Goal: Task Accomplishment & Management: Use online tool/utility

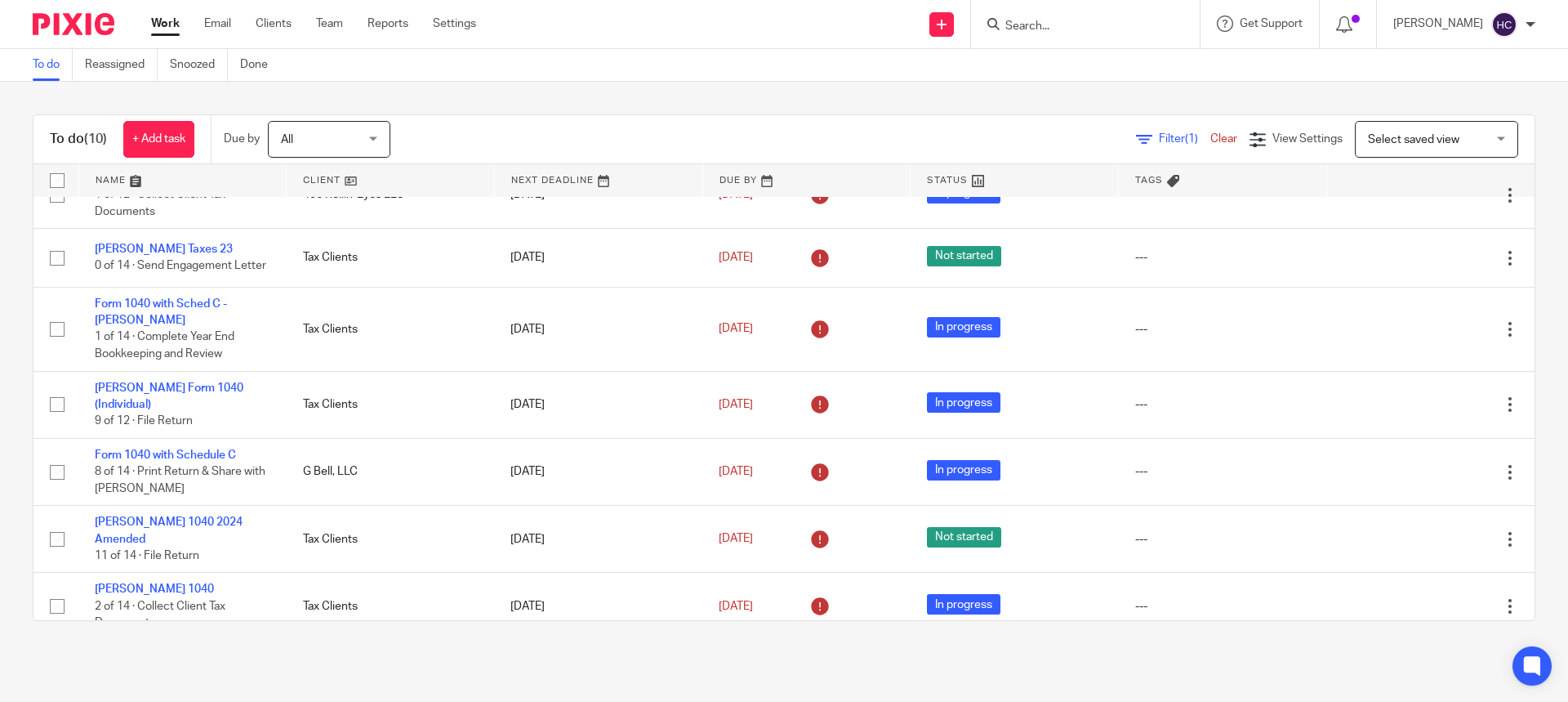
scroll to position [274, 0]
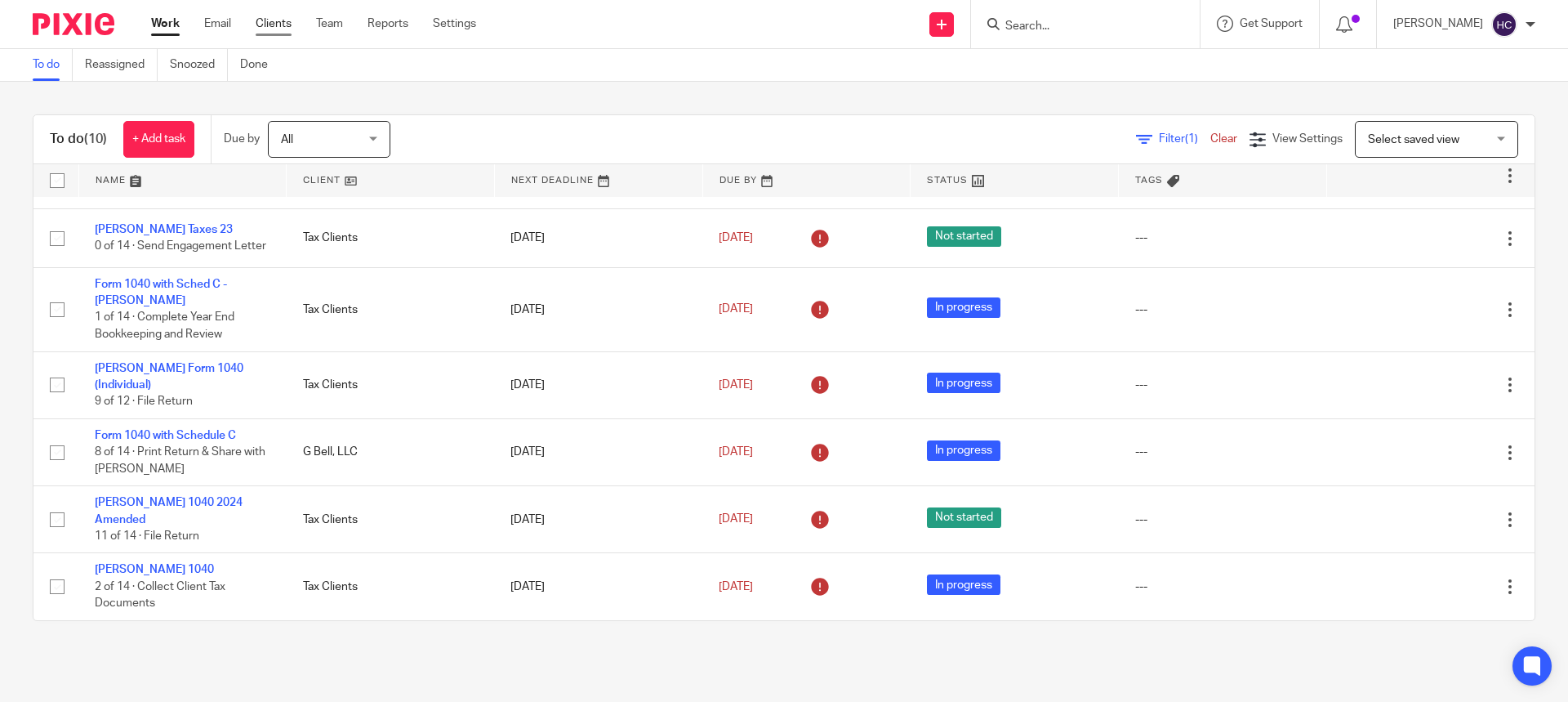
click at [273, 16] on link "Clients" at bounding box center [273, 23] width 36 height 16
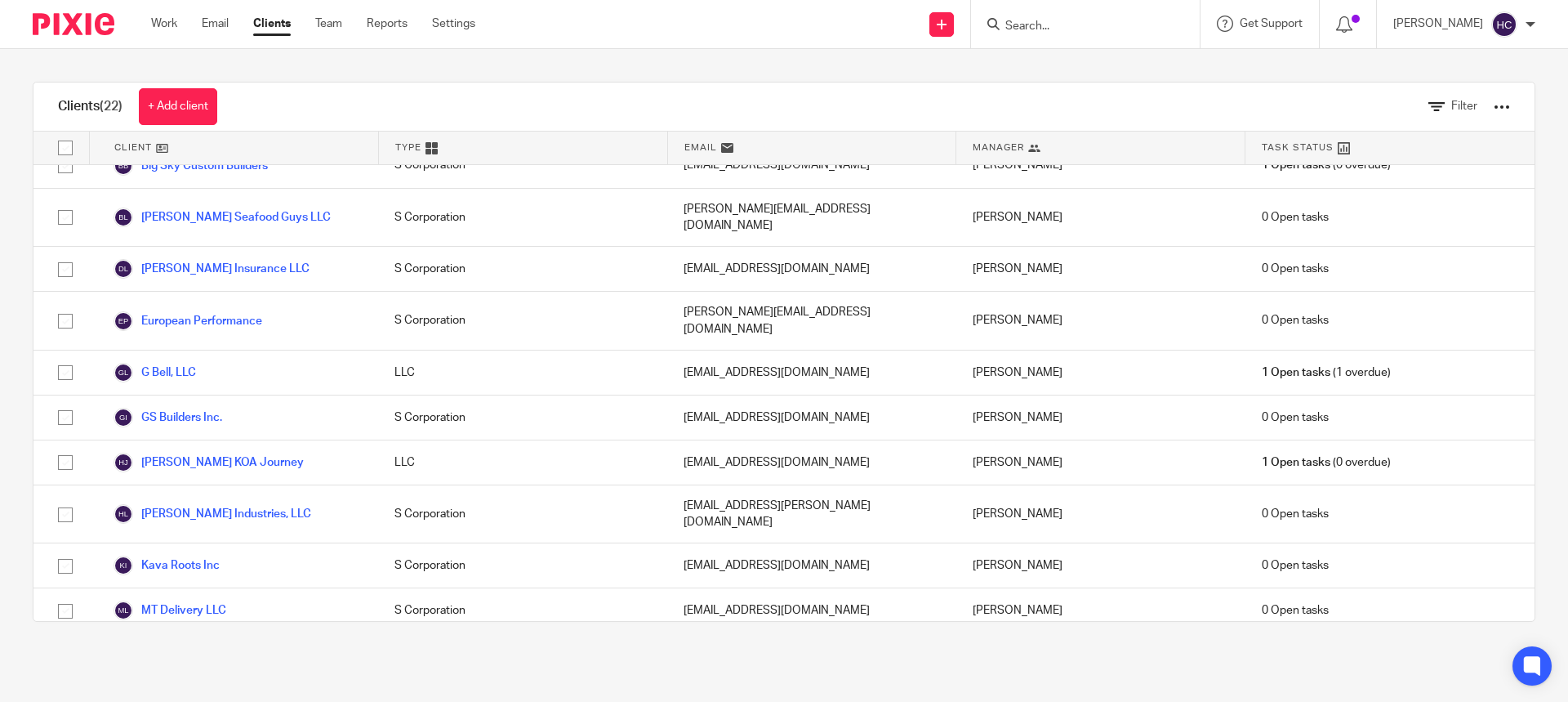
scroll to position [532, 0]
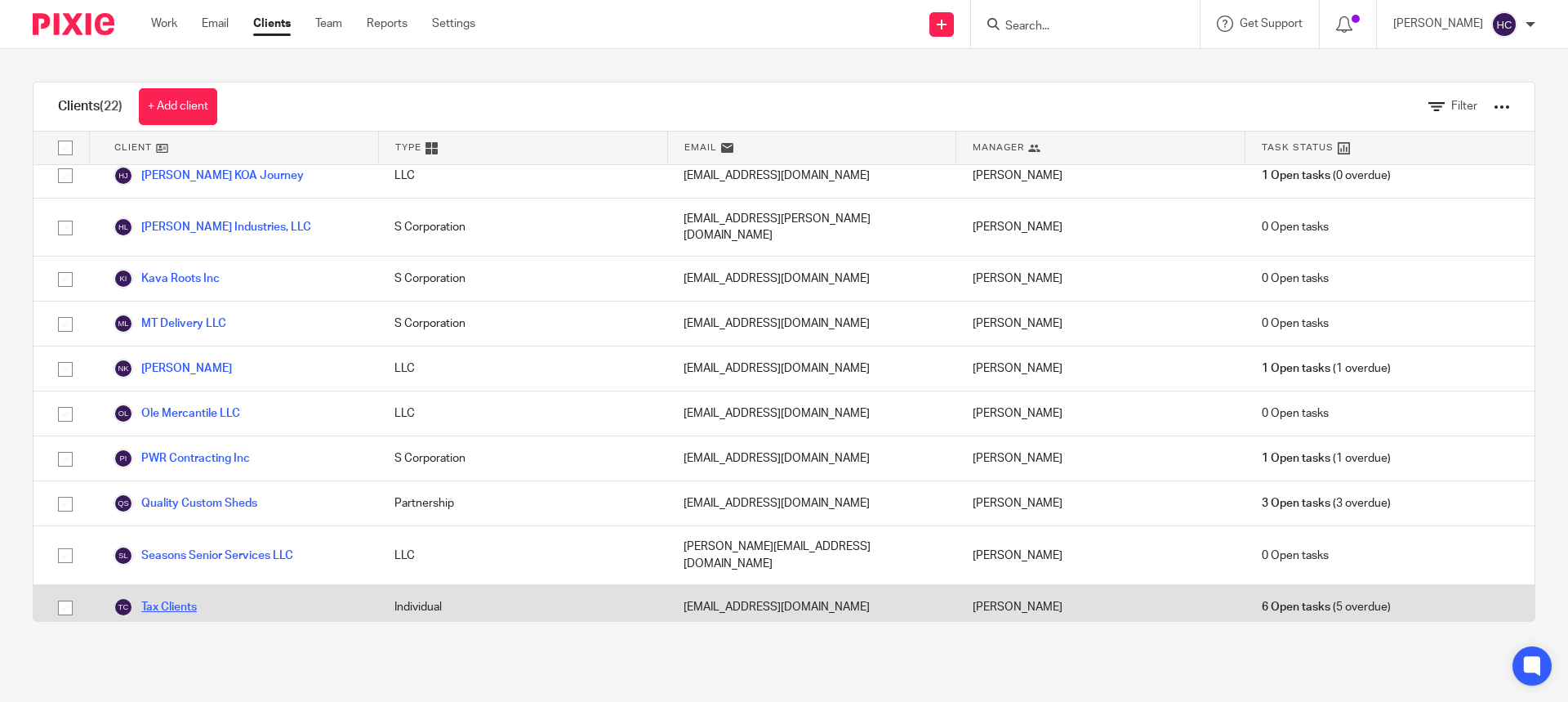
click at [190, 597] on link "Tax Clients" at bounding box center [155, 607] width 83 height 20
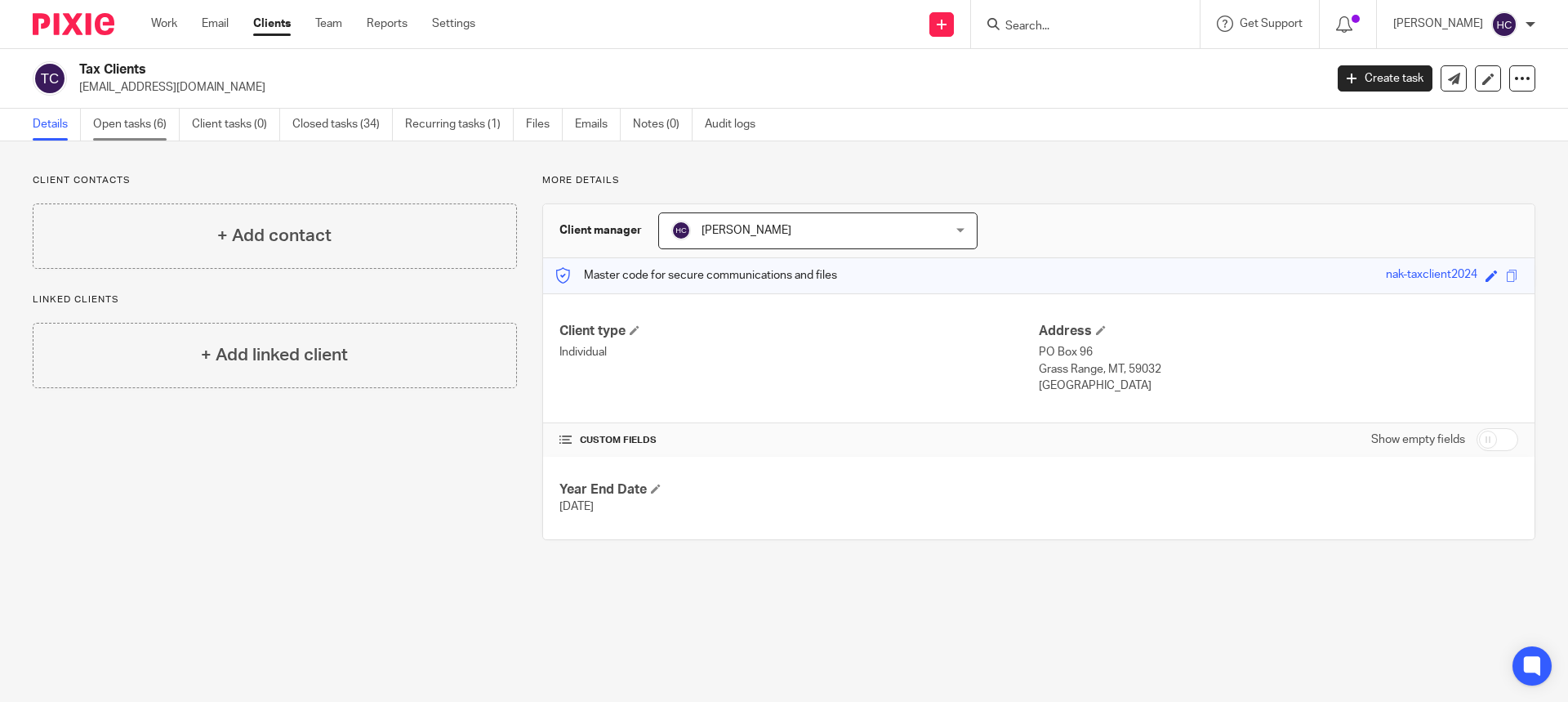
click at [137, 121] on link "Open tasks (6)" at bounding box center [137, 125] width 87 height 32
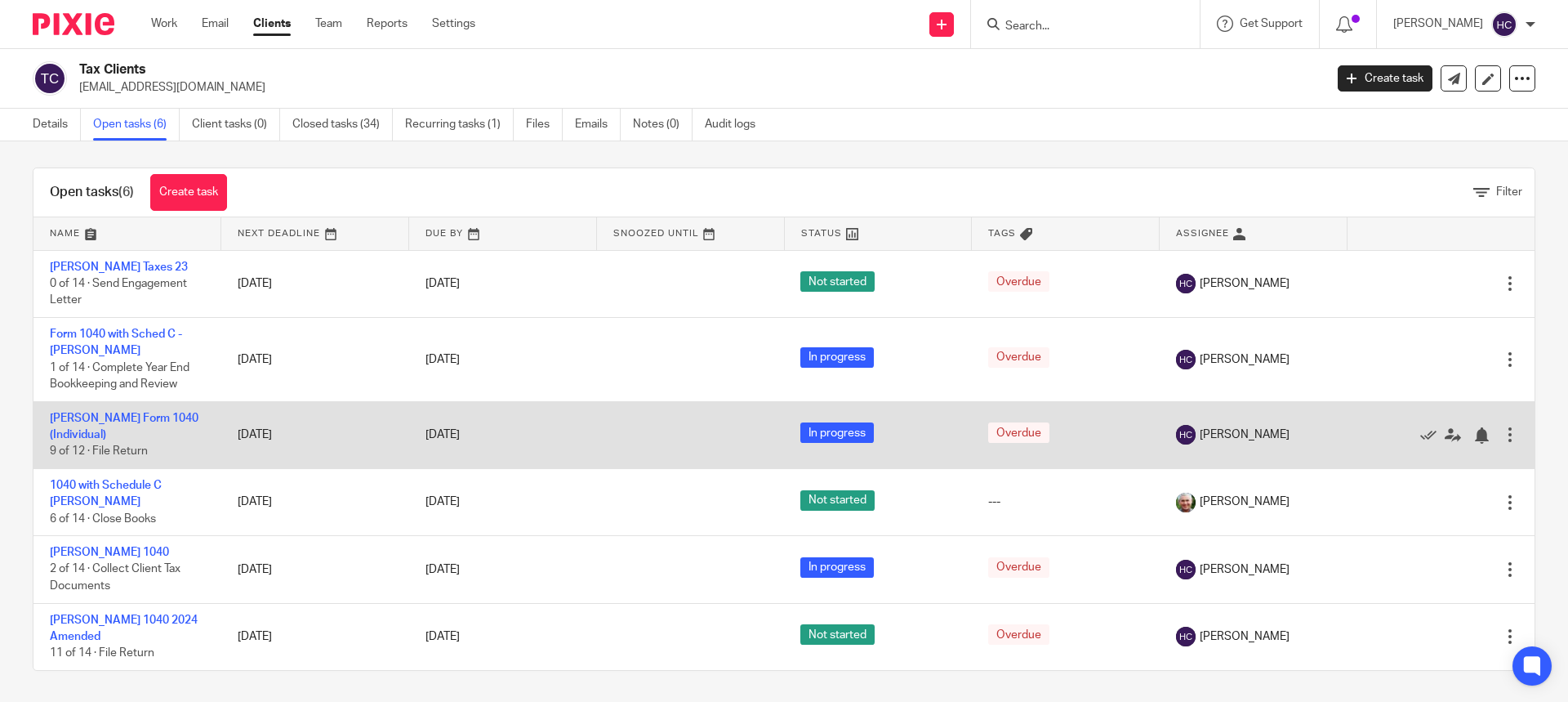
scroll to position [8, 0]
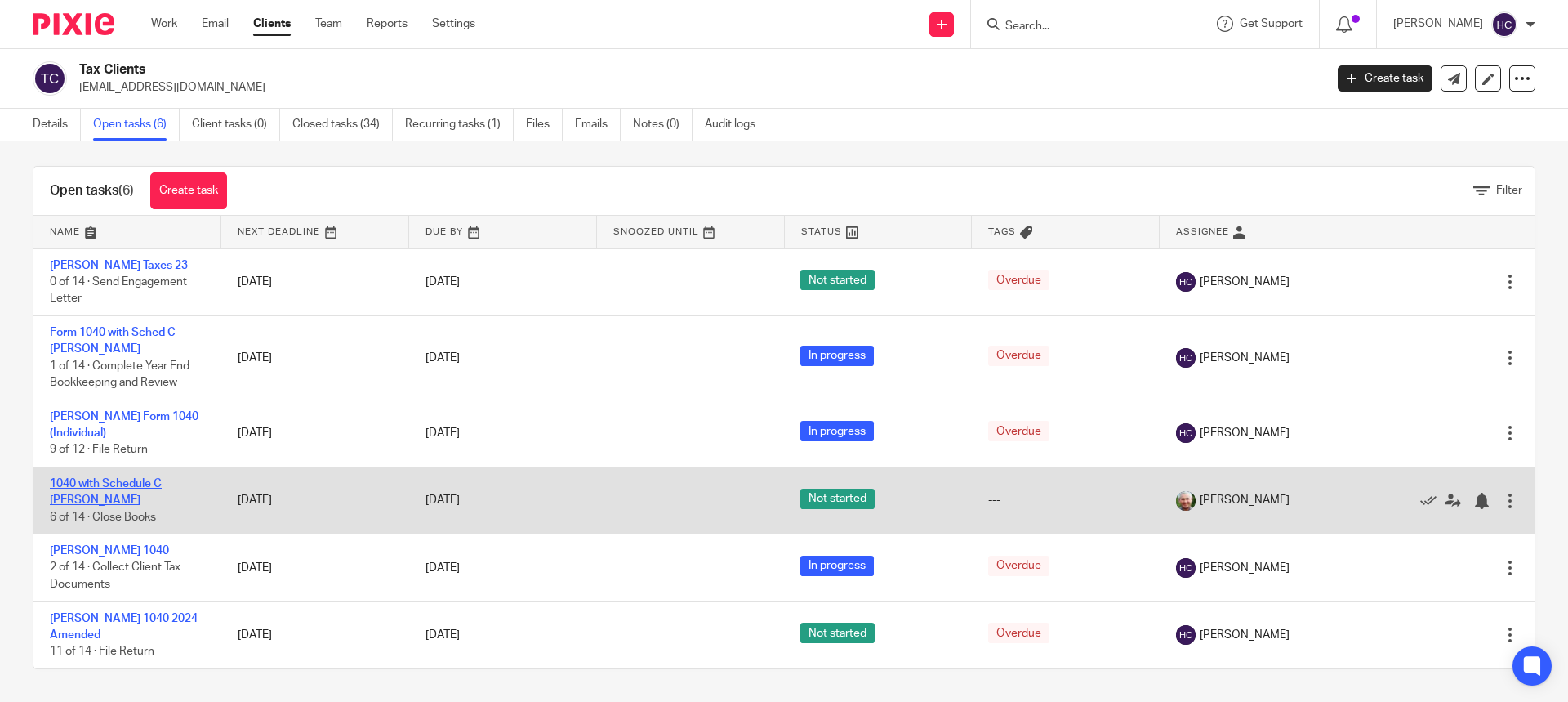
click at [93, 481] on link "1040 with Schedule C [PERSON_NAME]" at bounding box center [106, 492] width 112 height 28
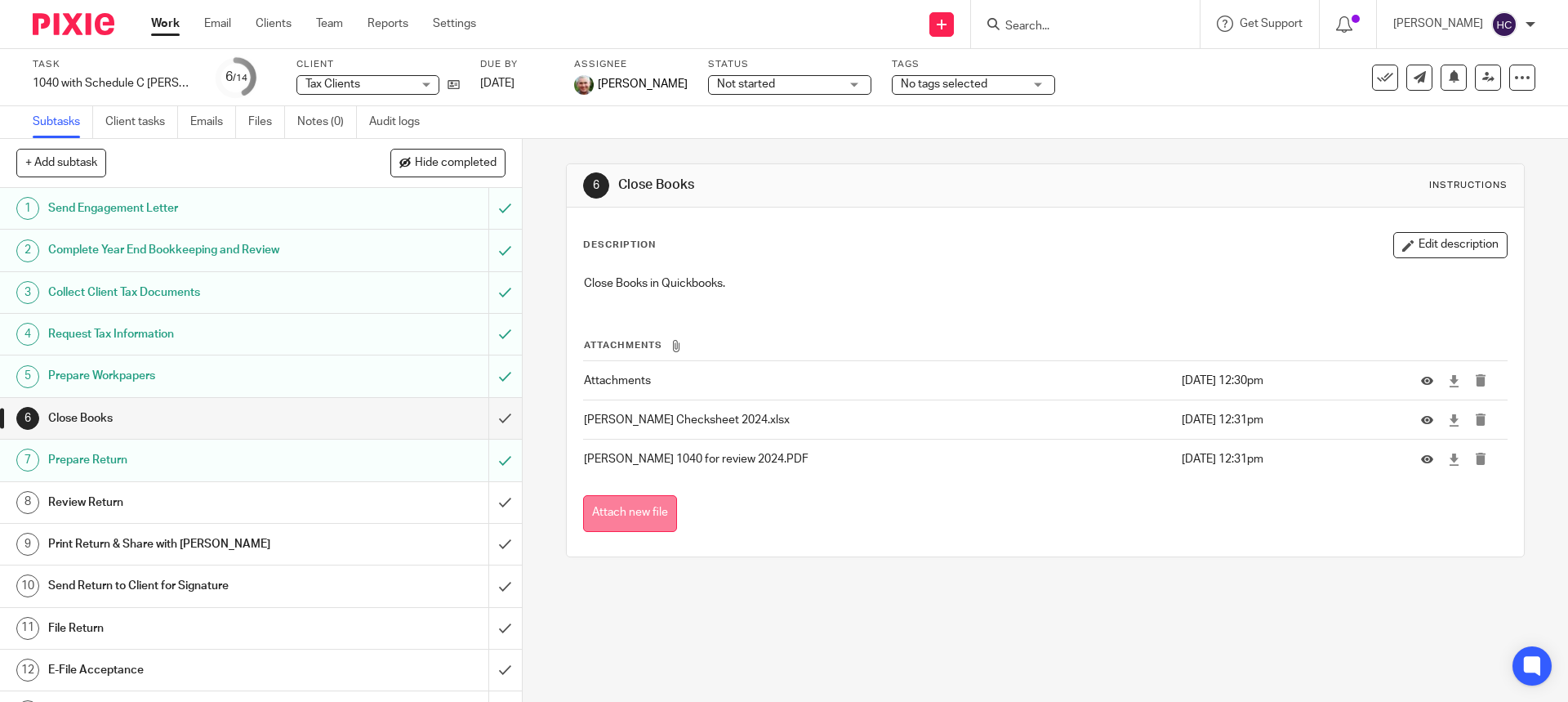
click at [634, 513] on button "Attach new file" at bounding box center [630, 513] width 94 height 36
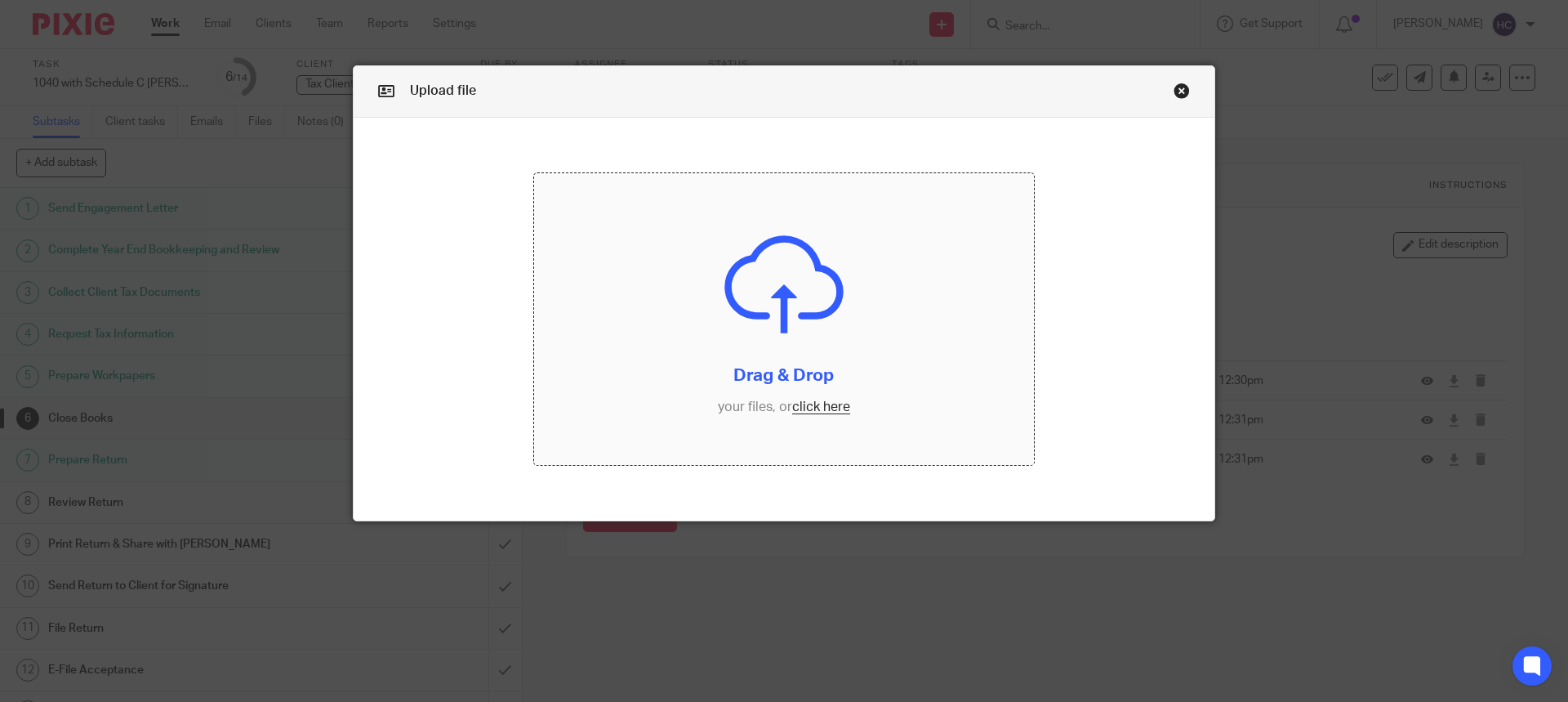
click at [808, 409] on input "file" at bounding box center [784, 319] width 501 height 293
